Goal: Information Seeking & Learning: Learn about a topic

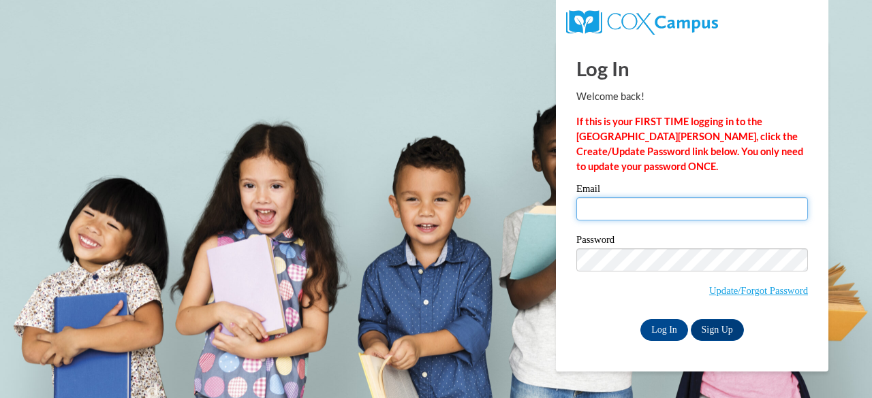
click at [603, 209] on input "Email" at bounding box center [692, 209] width 232 height 23
type input "[EMAIL_ADDRESS][DOMAIN_NAME]"
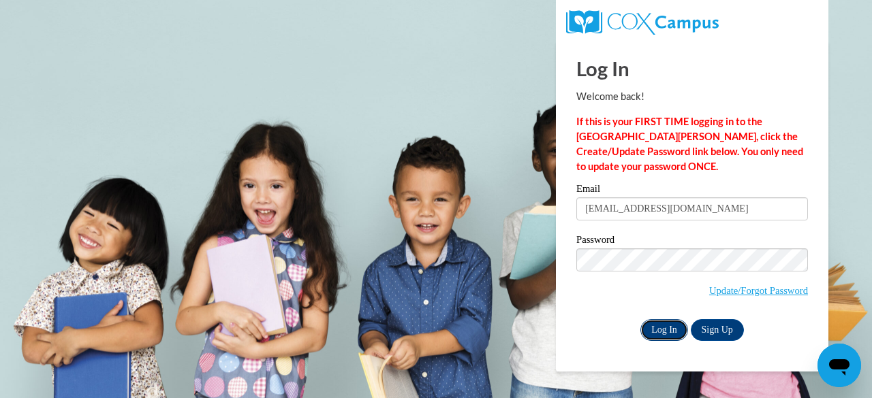
click at [670, 328] on input "Log In" at bounding box center [664, 330] width 48 height 22
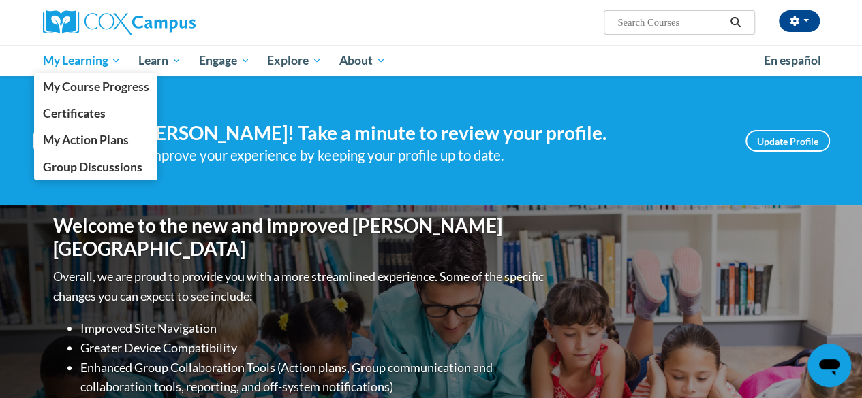
click at [106, 62] on span "My Learning" at bounding box center [81, 60] width 78 height 16
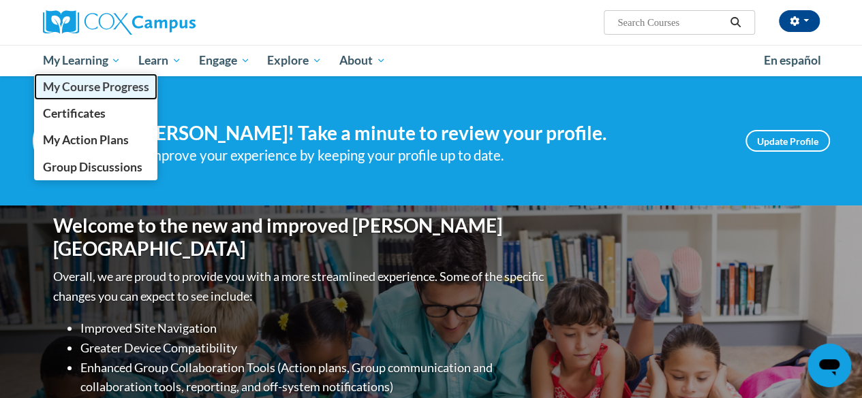
click at [95, 85] on span "My Course Progress" at bounding box center [95, 87] width 106 height 14
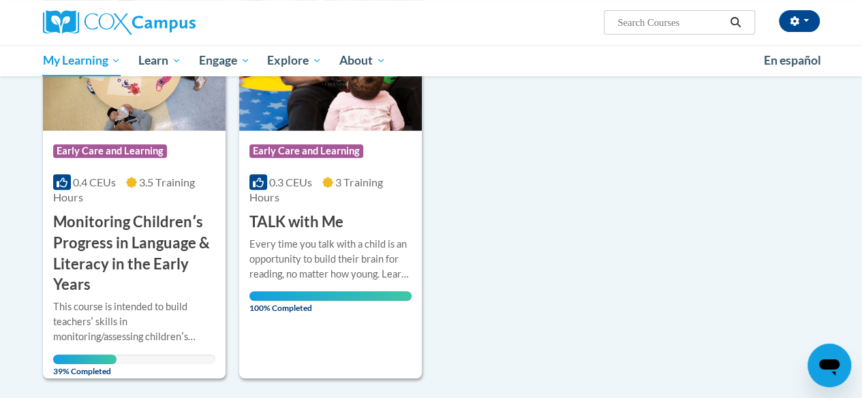
scroll to position [296, 0]
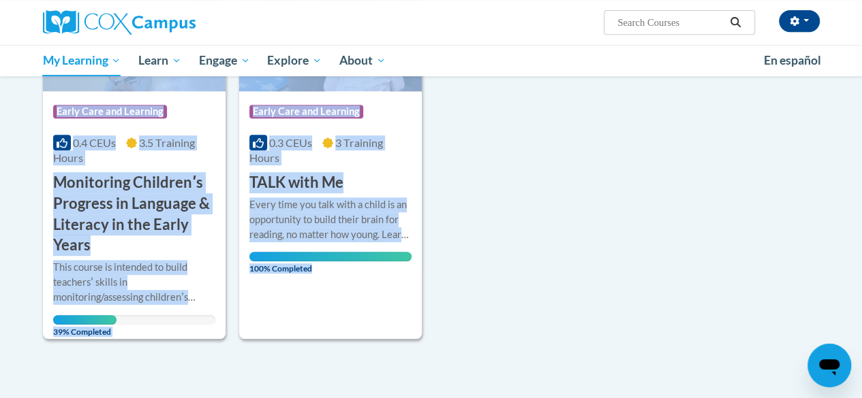
drag, startPoint x: 859, startPoint y: 167, endPoint x: 859, endPoint y: 99, distance: 68.1
click at [859, 99] on body "Jada Warren (America/New_York UTC-04:00) My Profile Inbox My Transcripts Log Ou…" at bounding box center [431, 174] width 862 height 941
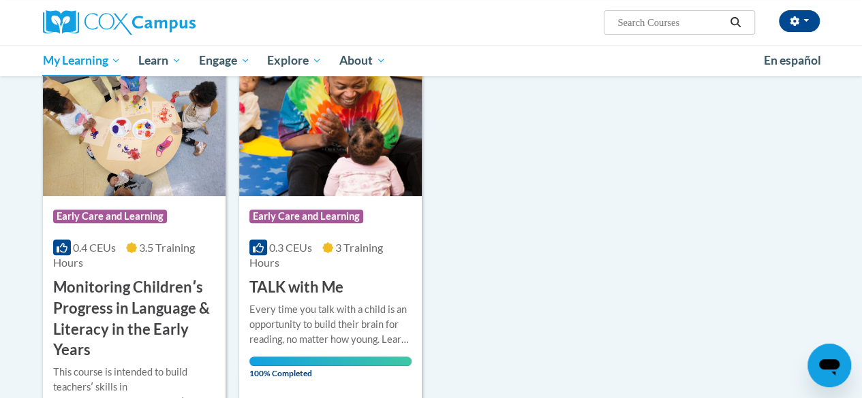
scroll to position [187, 0]
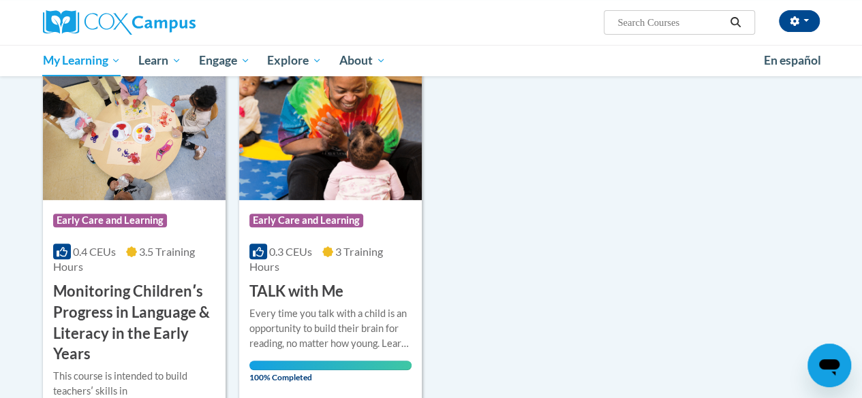
click at [157, 97] on img at bounding box center [134, 130] width 183 height 139
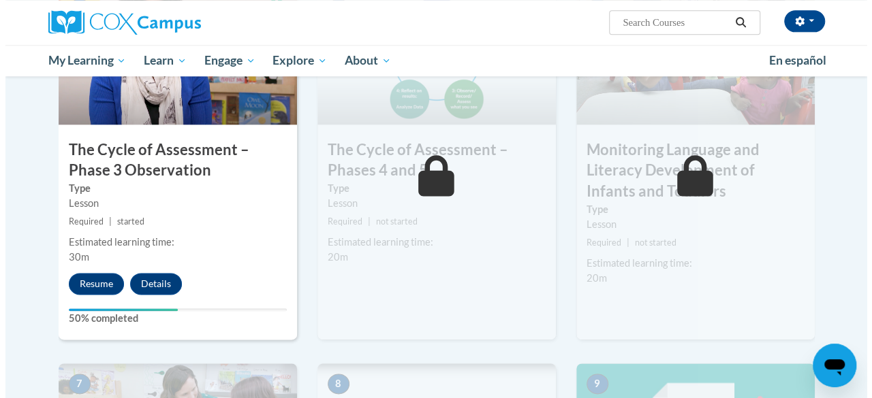
scroll to position [776, 0]
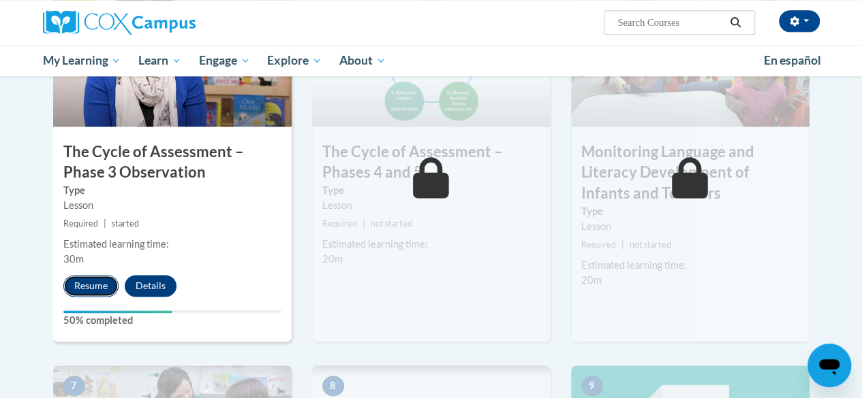
click at [91, 279] on button "Resume" at bounding box center [90, 286] width 55 height 22
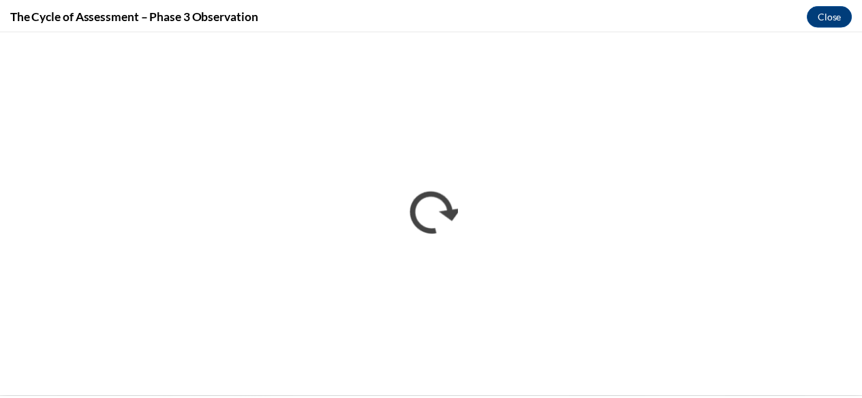
scroll to position [0, 0]
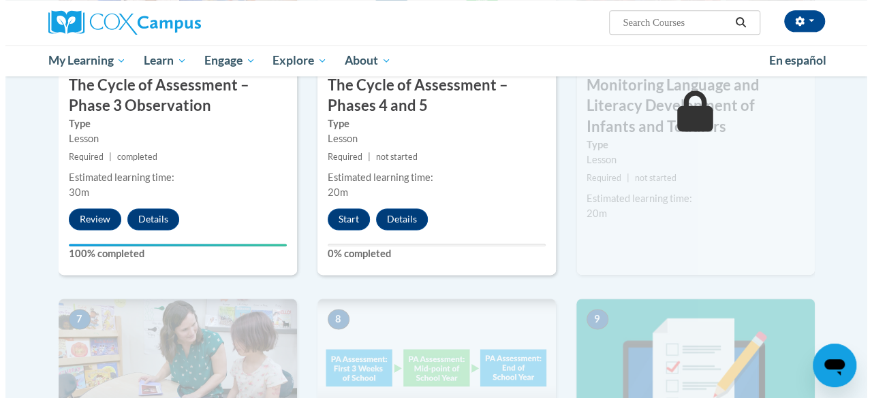
scroll to position [847, 0]
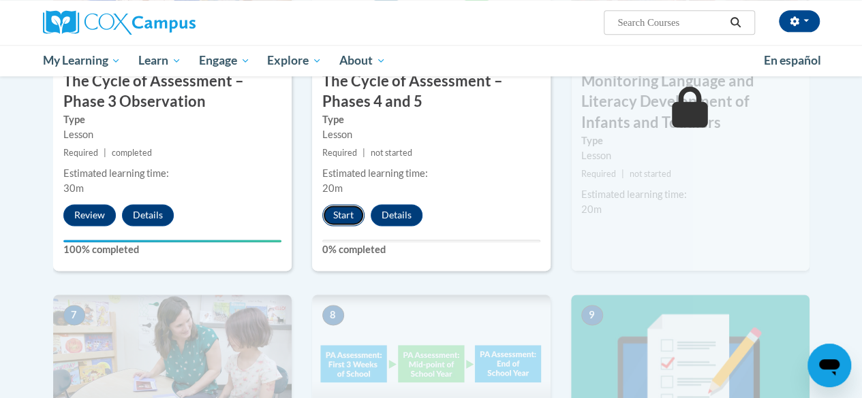
click at [344, 223] on button "Start" at bounding box center [343, 215] width 42 height 22
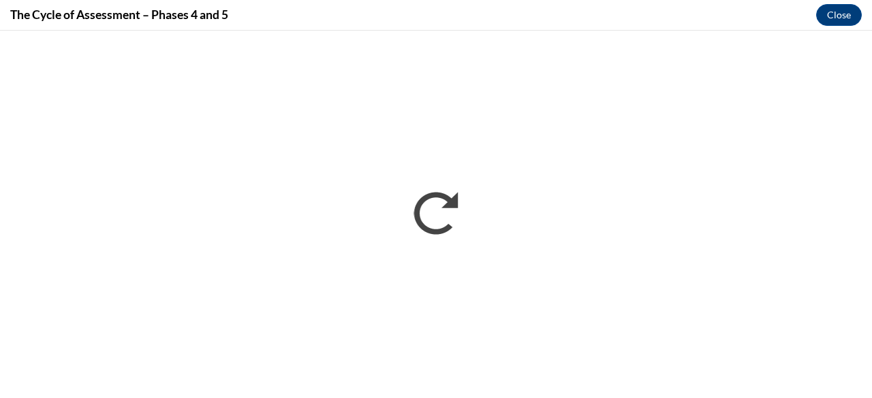
scroll to position [0, 0]
